Goal: Navigation & Orientation: Find specific page/section

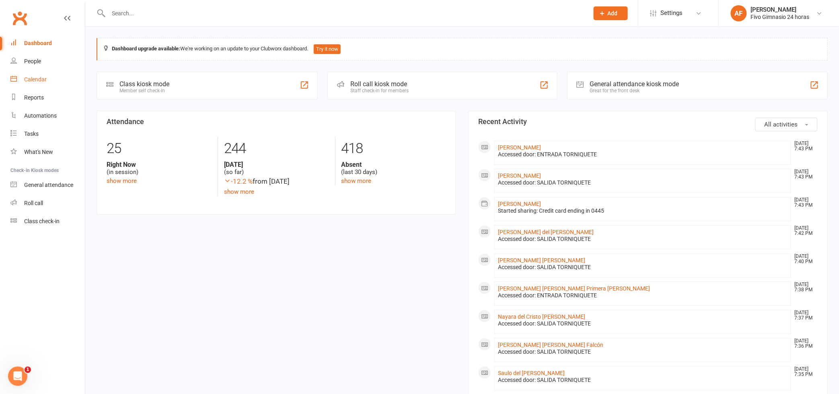
click at [36, 79] on div "Calendar" at bounding box center [35, 79] width 23 height 6
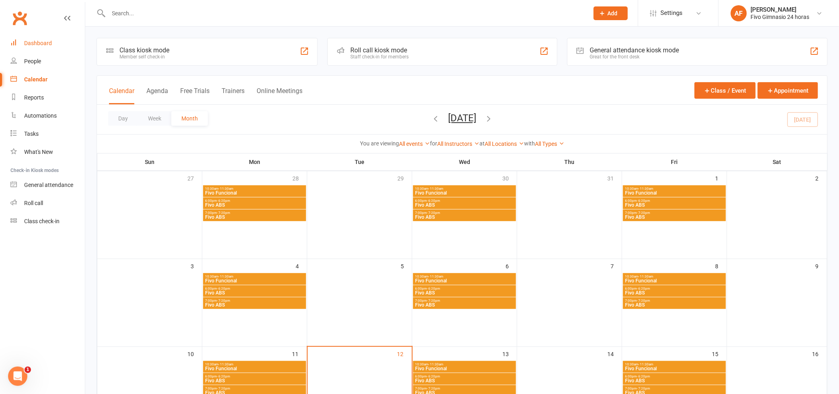
click at [40, 43] on div "Dashboard" at bounding box center [38, 43] width 28 height 6
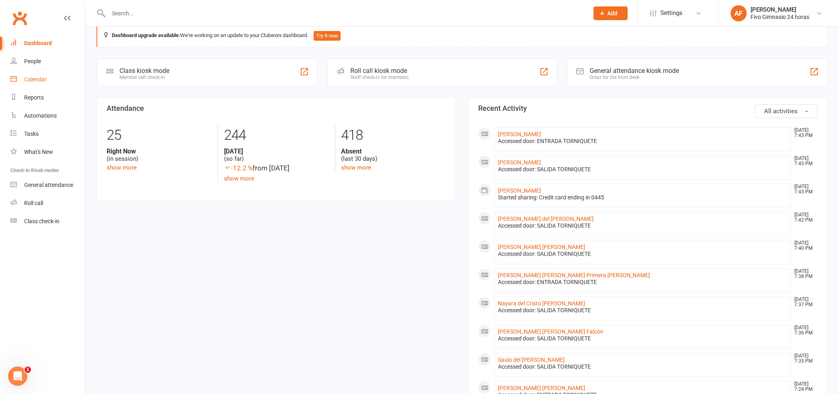
scroll to position [15, 0]
click at [33, 74] on link "Calendar" at bounding box center [47, 79] width 74 height 18
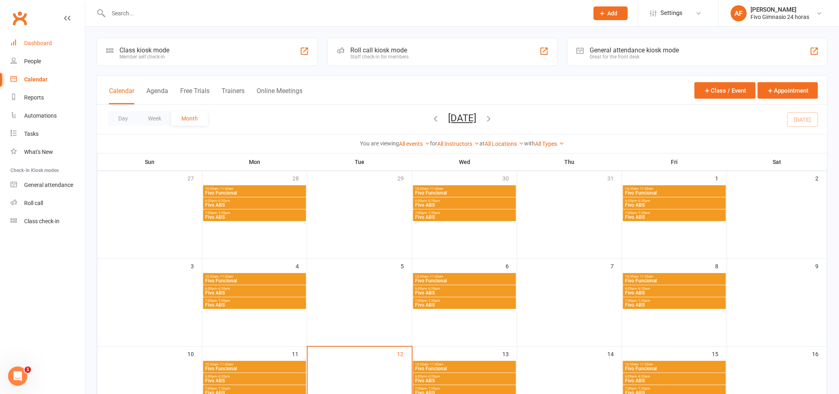
click at [41, 43] on div "Dashboard" at bounding box center [38, 43] width 28 height 6
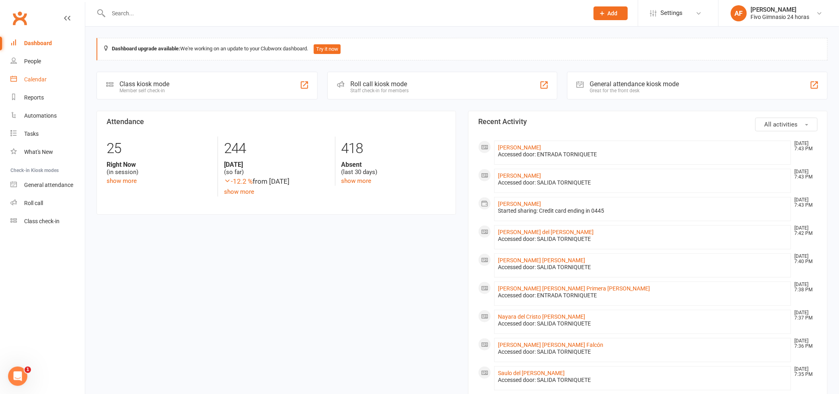
click at [49, 80] on link "Calendar" at bounding box center [47, 79] width 74 height 18
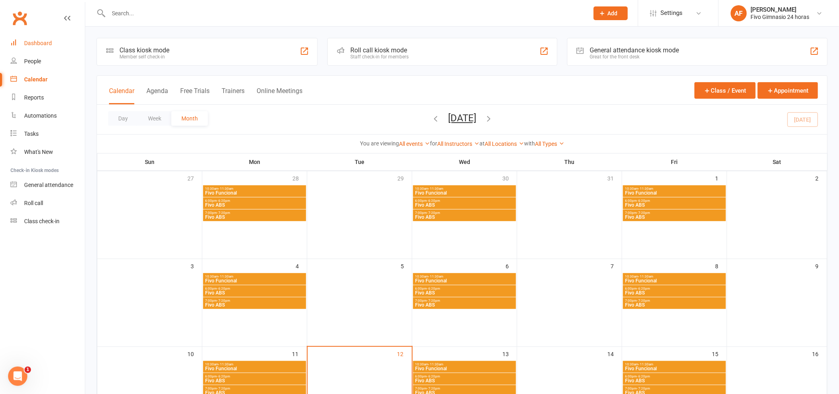
click at [42, 41] on div "Dashboard" at bounding box center [38, 43] width 28 height 6
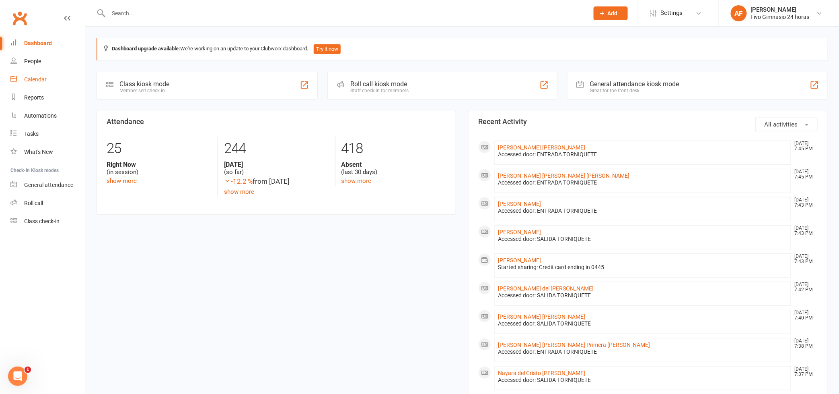
click at [31, 78] on div "Calendar" at bounding box center [35, 79] width 23 height 6
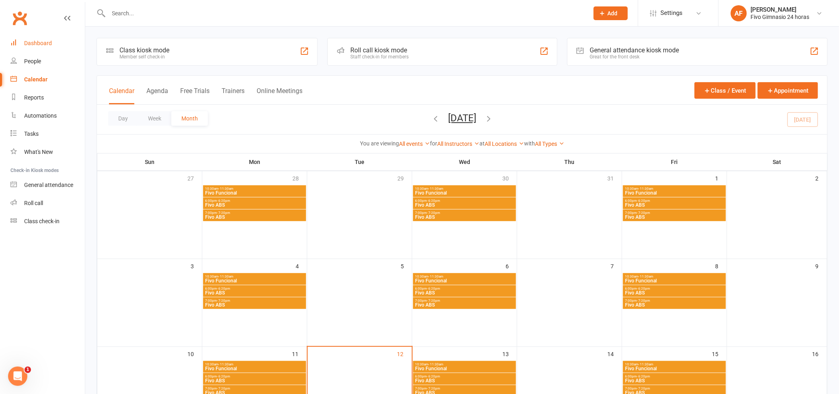
click at [41, 43] on div "Dashboard" at bounding box center [38, 43] width 28 height 6
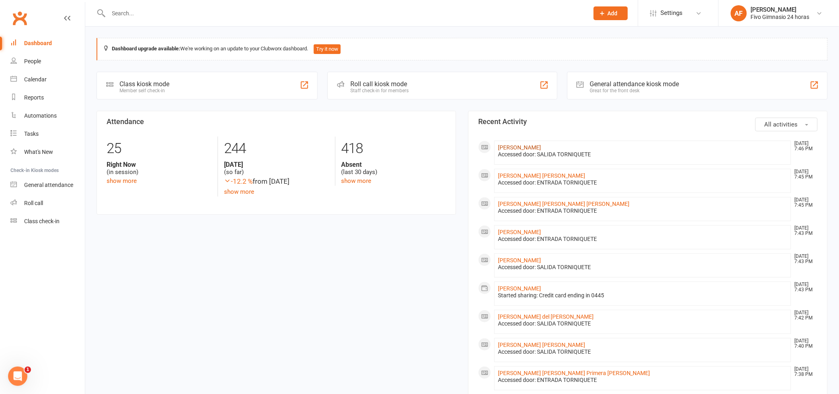
click at [538, 147] on link "[PERSON_NAME]" at bounding box center [519, 147] width 43 height 6
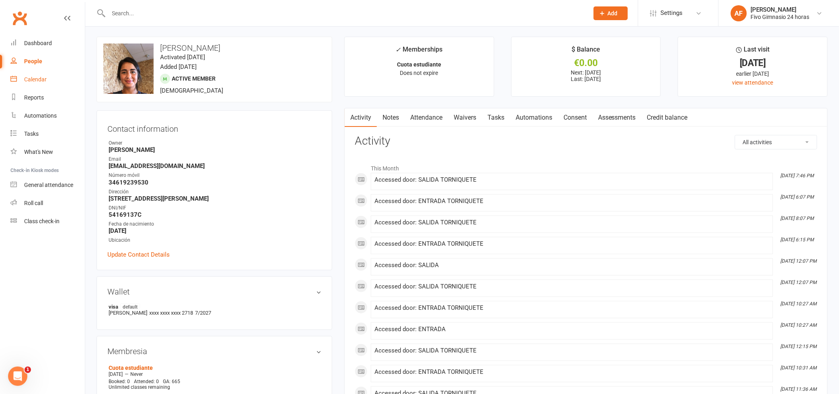
scroll to position [2, 0]
click at [39, 42] on div "Dashboard" at bounding box center [38, 43] width 28 height 6
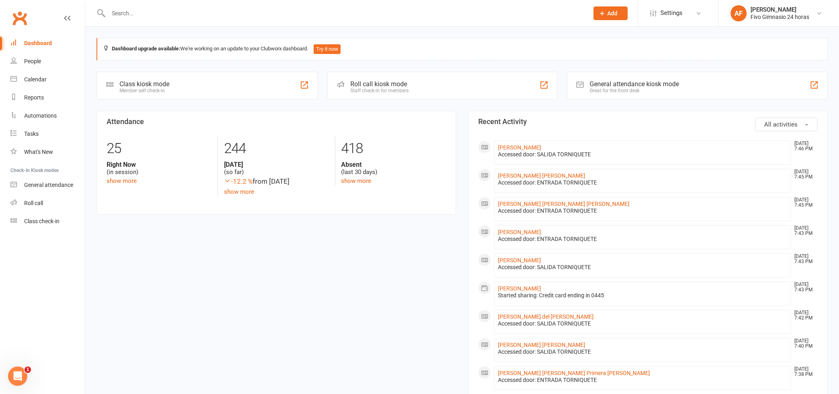
click at [462, 9] on input "text" at bounding box center [344, 13] width 477 height 11
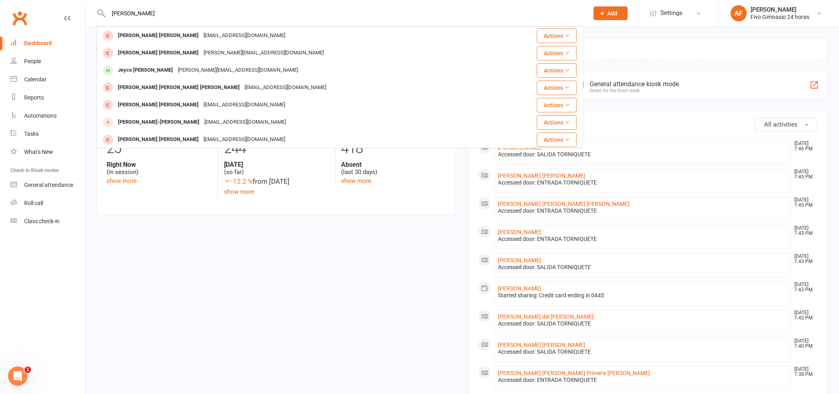
type input "[PERSON_NAME]"
click at [41, 43] on div "Dashboard" at bounding box center [38, 43] width 28 height 6
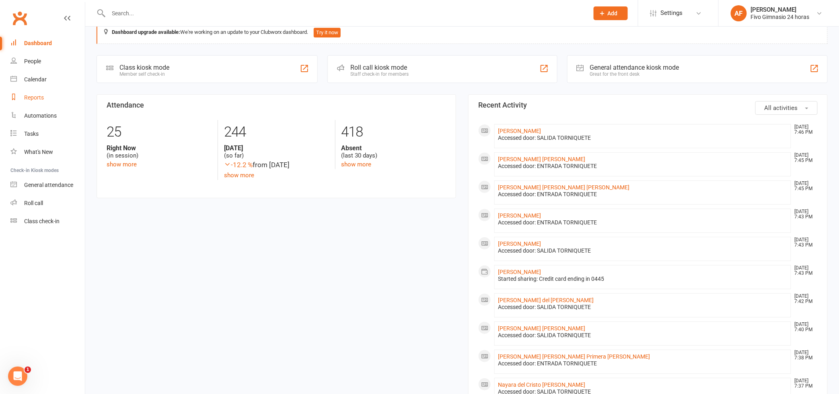
scroll to position [14, 0]
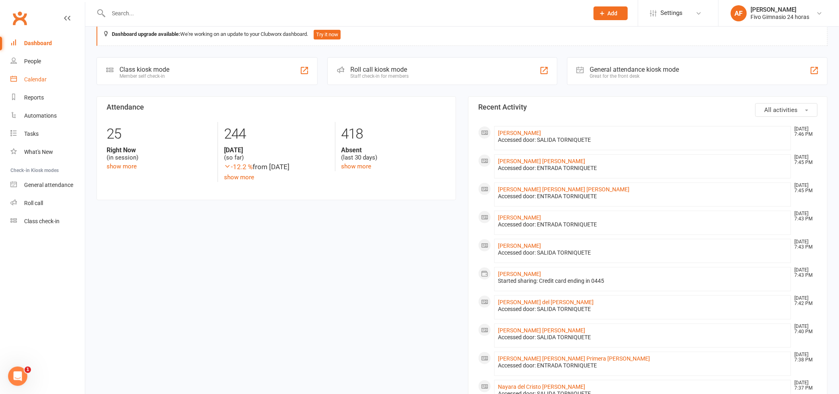
click at [30, 78] on div "Calendar" at bounding box center [35, 79] width 23 height 6
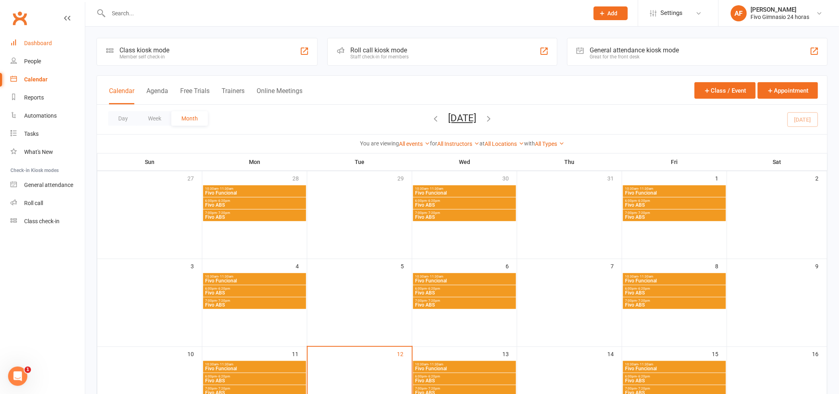
click at [35, 43] on div "Dashboard" at bounding box center [38, 43] width 28 height 6
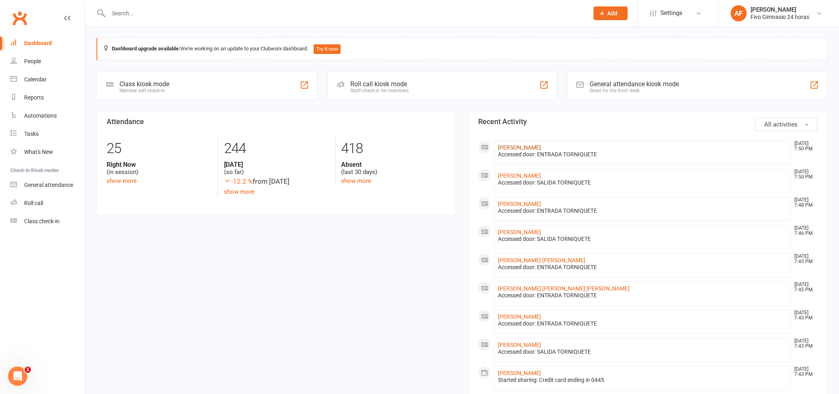
click at [530, 144] on link "[PERSON_NAME]" at bounding box center [519, 147] width 43 height 6
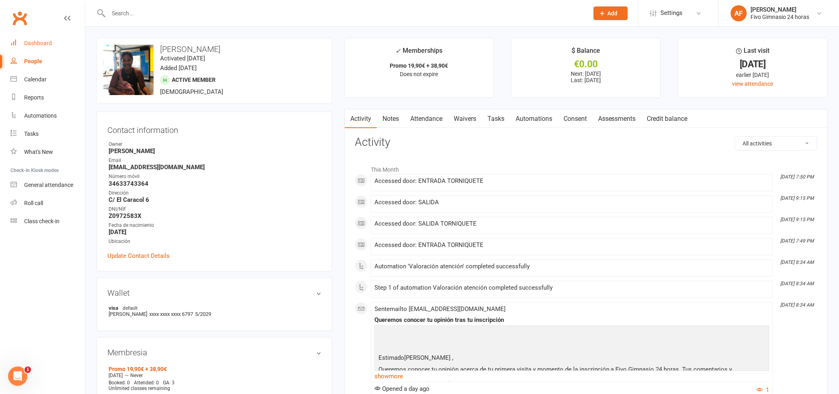
click at [49, 45] on div "Dashboard" at bounding box center [38, 43] width 28 height 6
